Goal: Task Accomplishment & Management: Complete application form

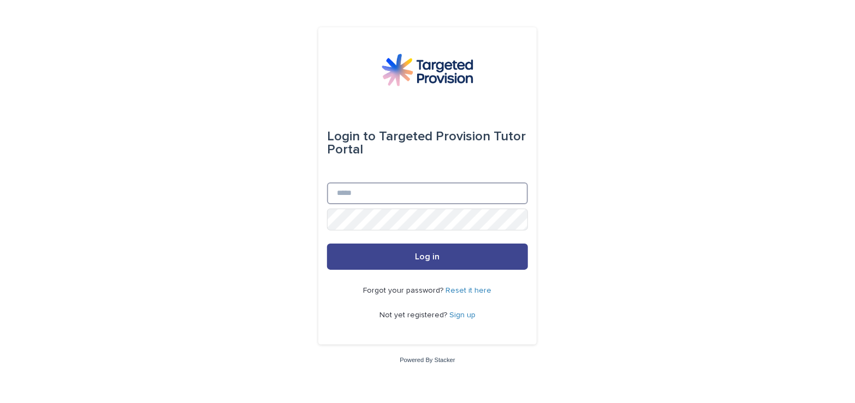
type input "**********"
click at [414, 260] on button "Log in" at bounding box center [427, 257] width 201 height 26
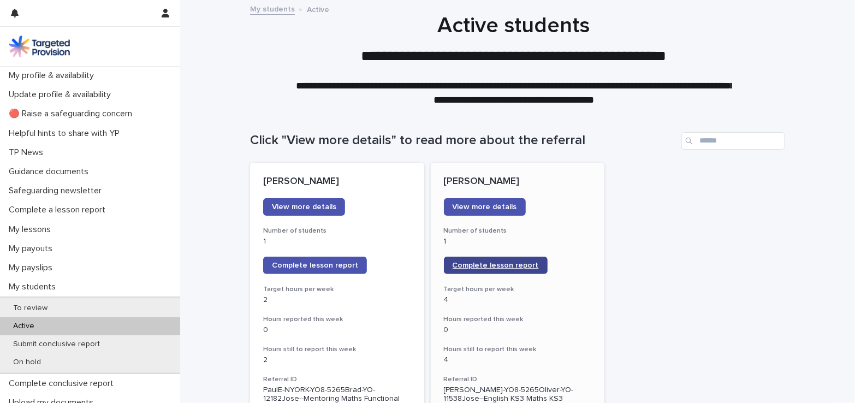
click at [482, 270] on link "Complete lesson report" at bounding box center [496, 265] width 104 height 17
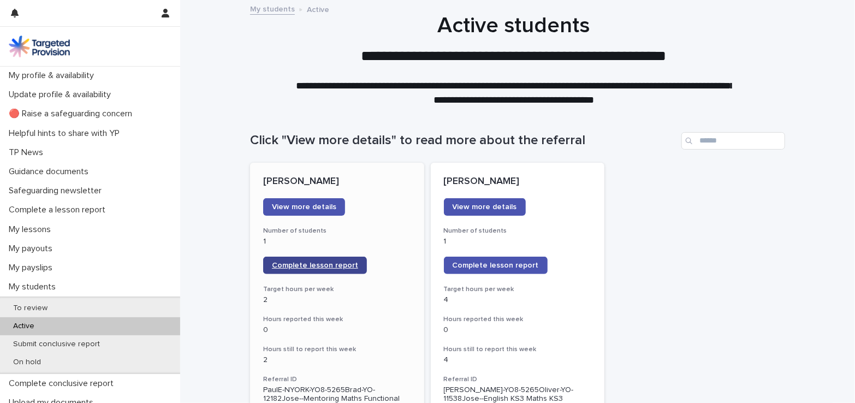
click at [303, 266] on span "Complete lesson report" at bounding box center [315, 266] width 86 height 8
